Goal: Information Seeking & Learning: Learn about a topic

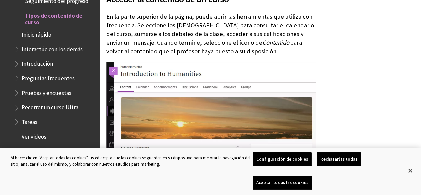
click at [49, 121] on span "Tareas" at bounding box center [55, 121] width 82 height 11
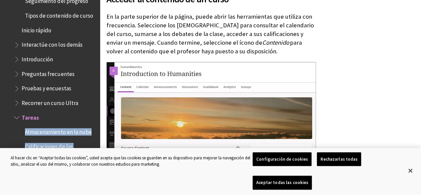
click at [31, 121] on span "Tareas" at bounding box center [30, 116] width 17 height 9
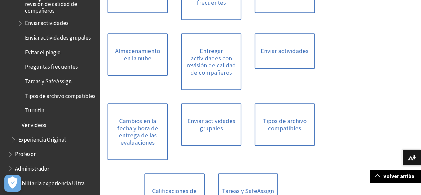
scroll to position [922, 0]
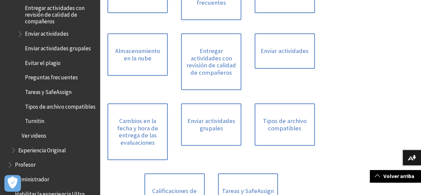
click at [51, 97] on span "Tareas y SafeAssign" at bounding box center [56, 91] width 78 height 11
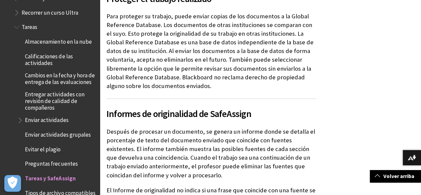
scroll to position [822, 0]
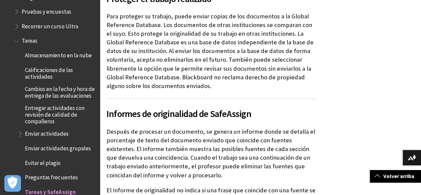
click at [27, 41] on span "Tareas" at bounding box center [30, 39] width 16 height 9
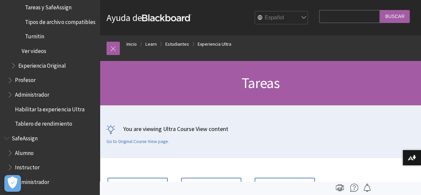
scroll to position [1014, 0]
click at [26, 83] on span "Profesor" at bounding box center [25, 78] width 21 height 9
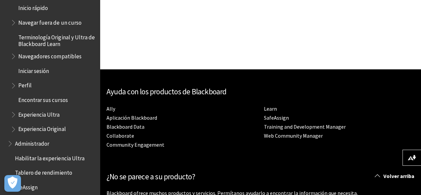
scroll to position [666, 0]
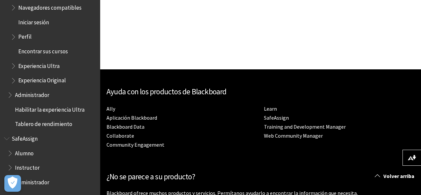
drag, startPoint x: 36, startPoint y: 10, endPoint x: 24, endPoint y: 69, distance: 60.1
click at [39, 175] on ul "Alumno Instructor Administrador" at bounding box center [50, 167] width 92 height 40
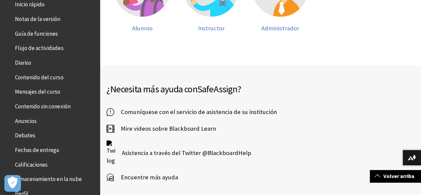
scroll to position [84, 0]
